Goal: Information Seeking & Learning: Learn about a topic

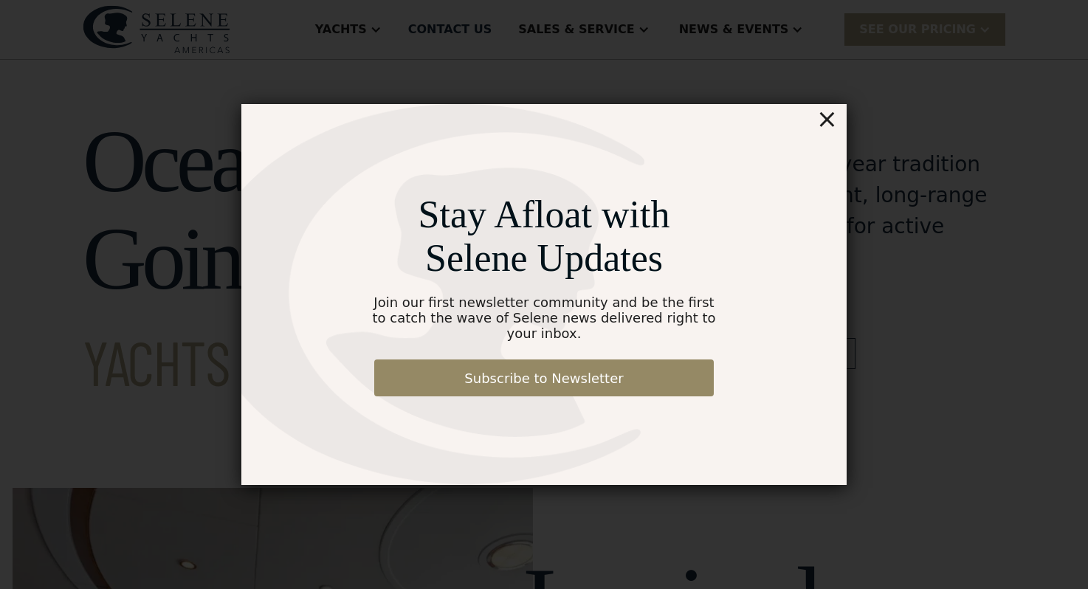
click at [827, 134] on div "×" at bounding box center [826, 119] width 21 height 30
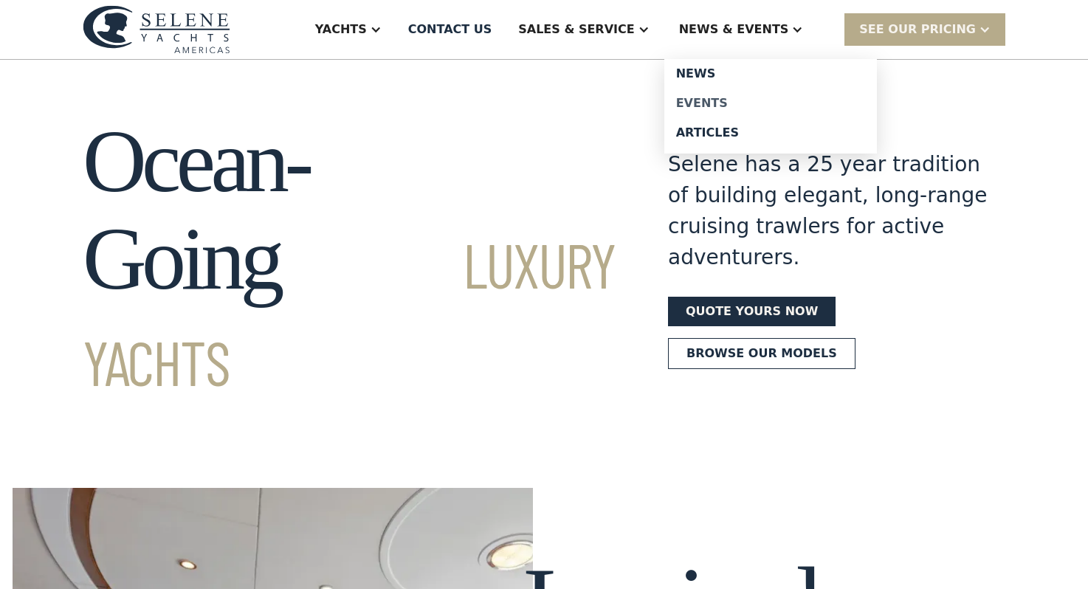
click at [737, 103] on div "Events" at bounding box center [770, 103] width 189 height 12
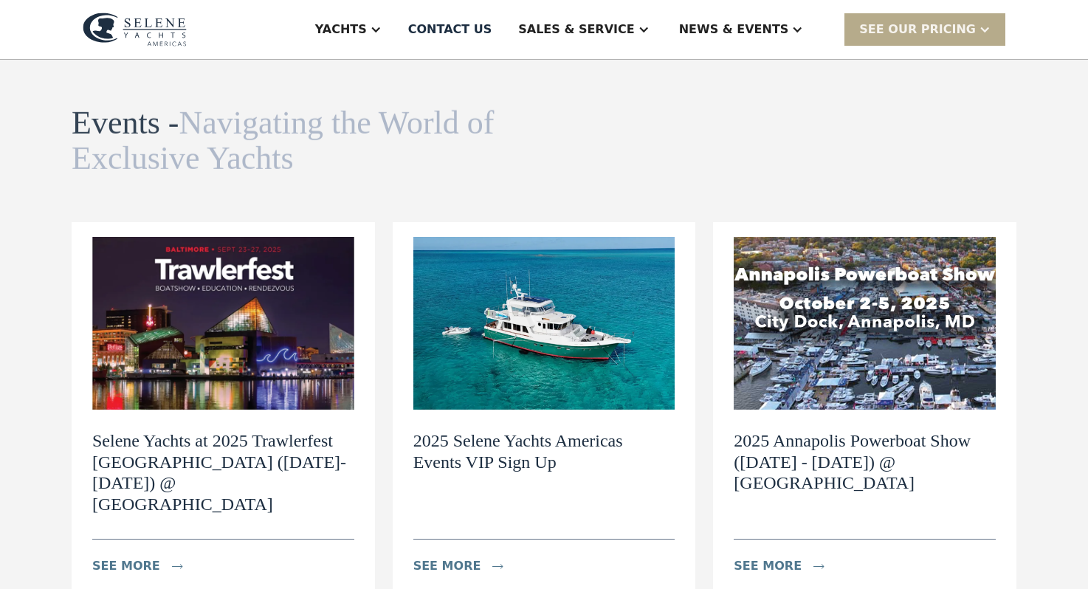
scroll to position [44, 0]
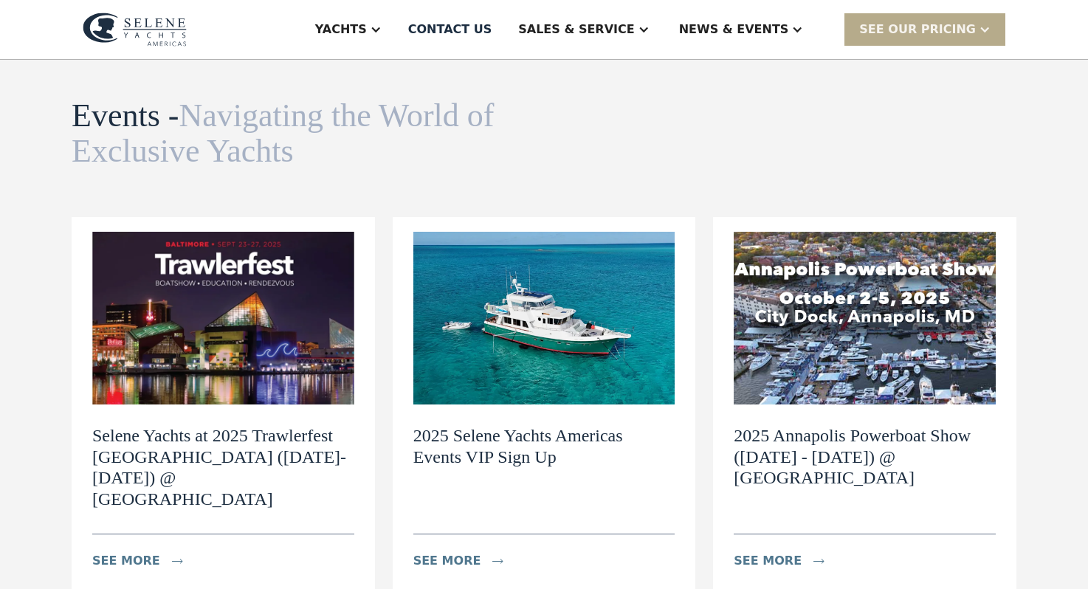
click at [202, 441] on h2 "Selene Yachts at 2025 Trawlerfest [GEOGRAPHIC_DATA] ([DATE]-[DATE]) @ [GEOGRAPH…" at bounding box center [223, 467] width 262 height 85
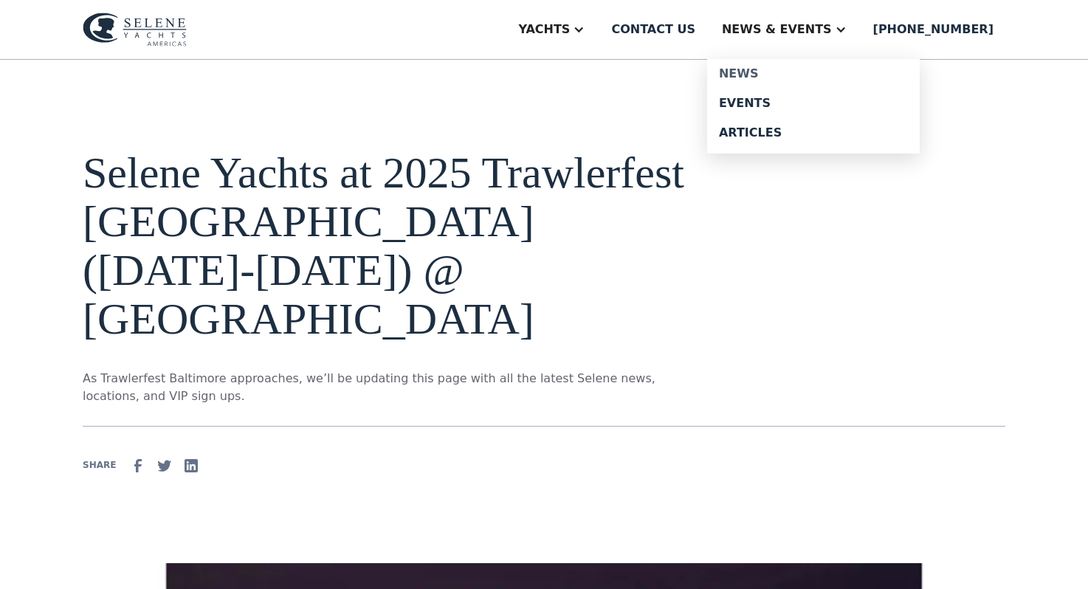
click at [788, 75] on div "News" at bounding box center [813, 74] width 189 height 12
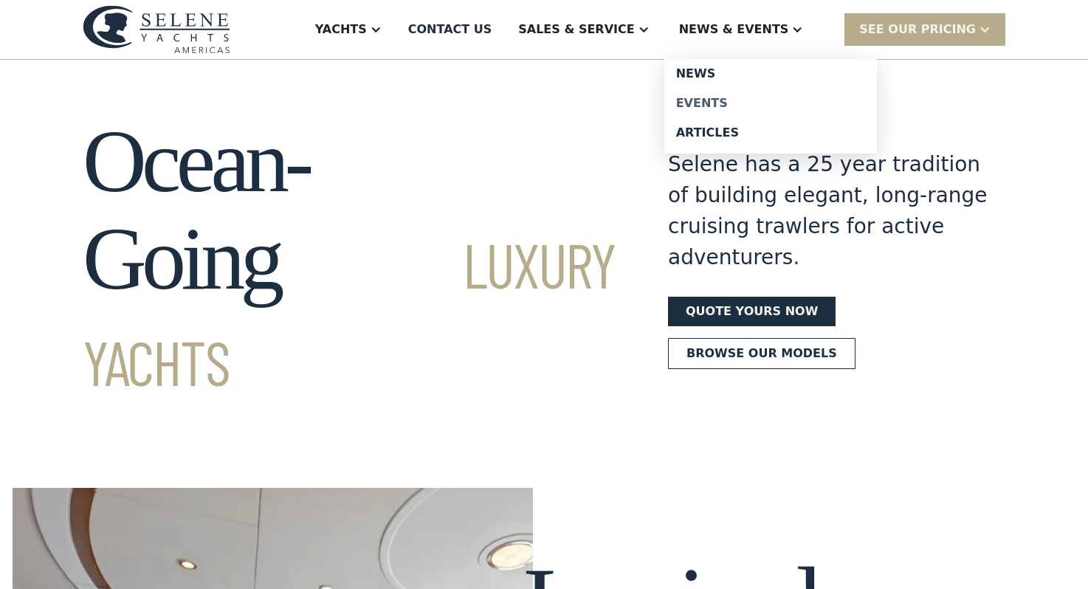
click at [733, 103] on div "Events" at bounding box center [770, 103] width 189 height 12
click at [733, 104] on div "Events" at bounding box center [770, 103] width 189 height 12
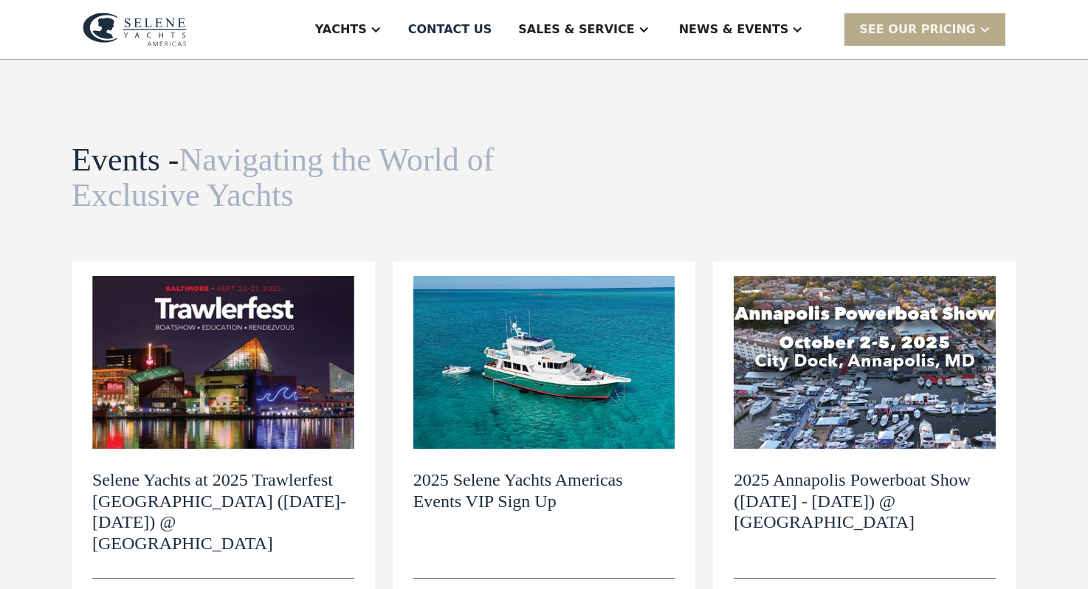
click at [224, 482] on h2 "Selene Yachts at 2025 Trawlerfest Baltimore (September 23-27) @ Harbor East Mar…" at bounding box center [223, 511] width 262 height 85
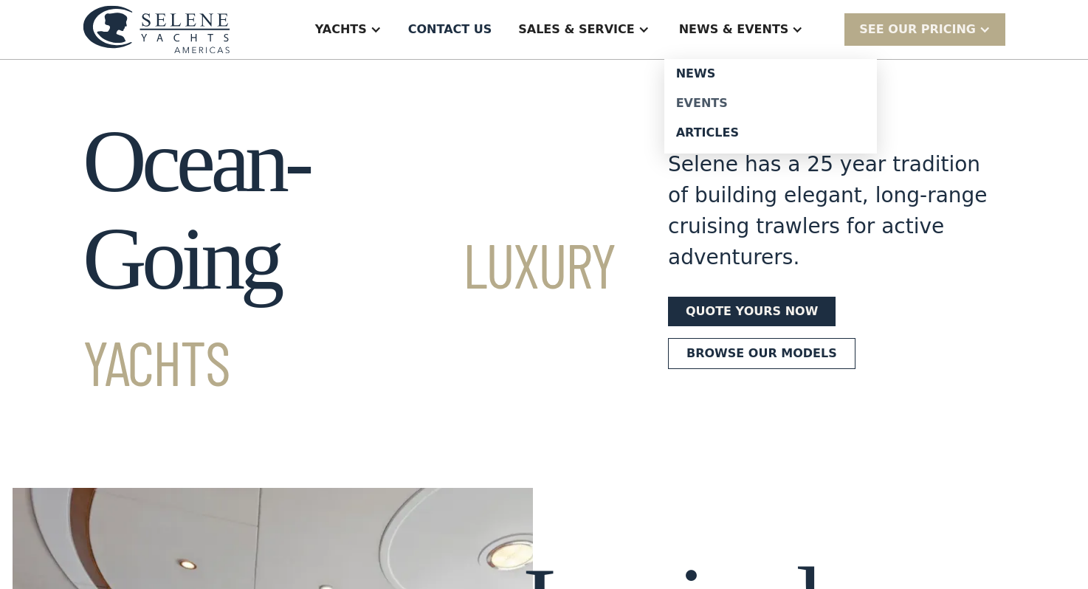
click at [729, 102] on div "Events" at bounding box center [770, 103] width 189 height 12
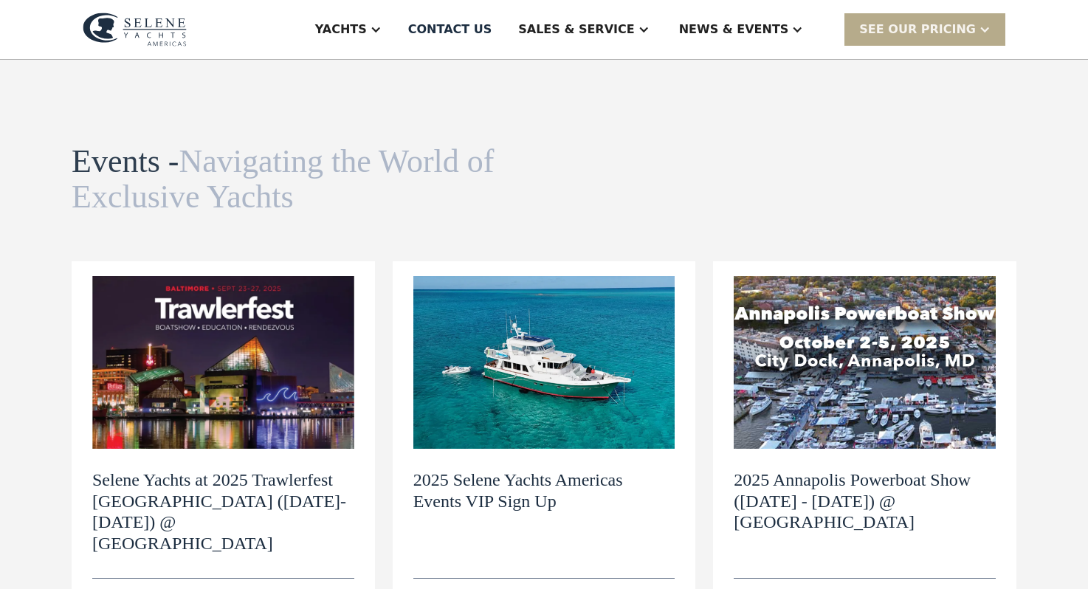
click at [284, 373] on img at bounding box center [223, 362] width 262 height 173
